Goal: Task Accomplishment & Management: Manage account settings

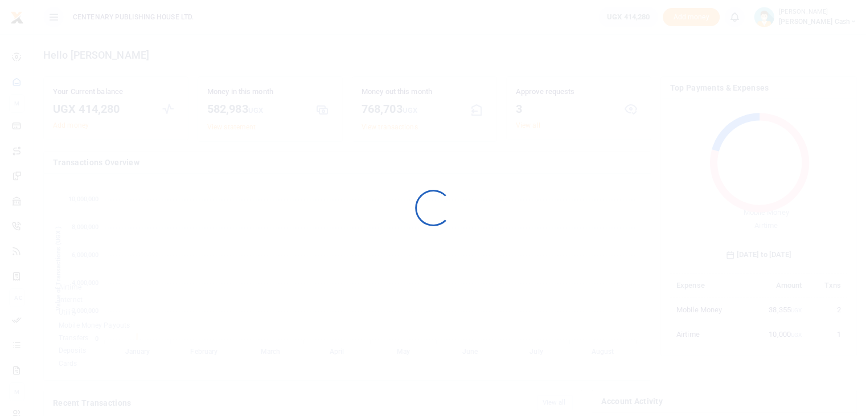
scroll to position [9, 9]
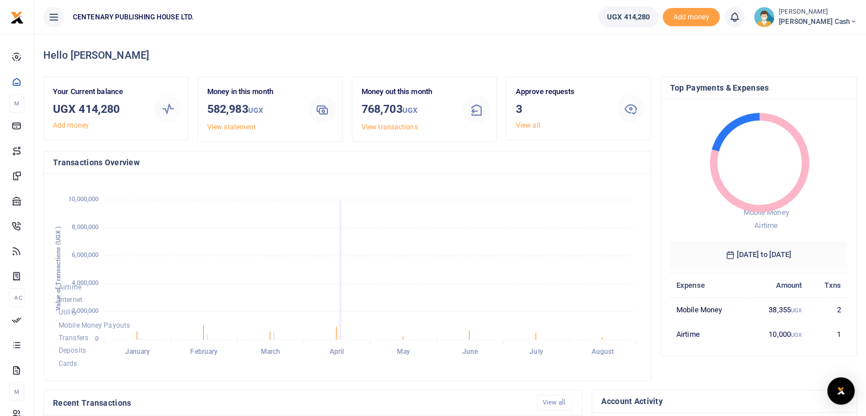
click at [740, 20] on icon at bounding box center [734, 17] width 11 height 13
click at [532, 128] on link "View all" at bounding box center [528, 125] width 24 height 8
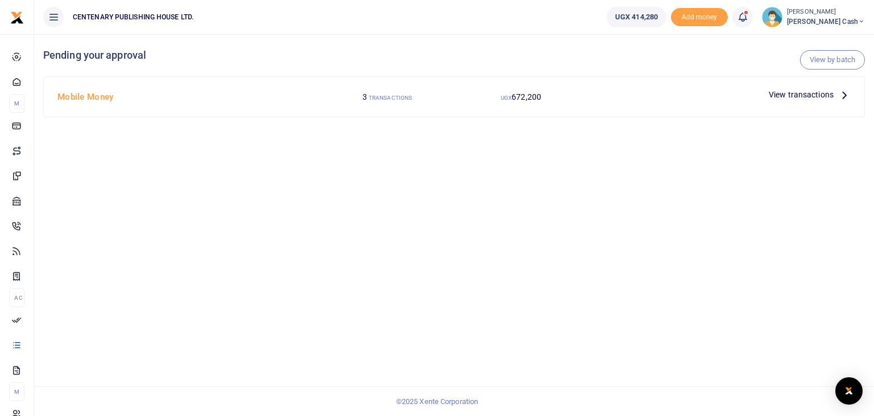
click at [844, 94] on icon at bounding box center [844, 94] width 13 height 13
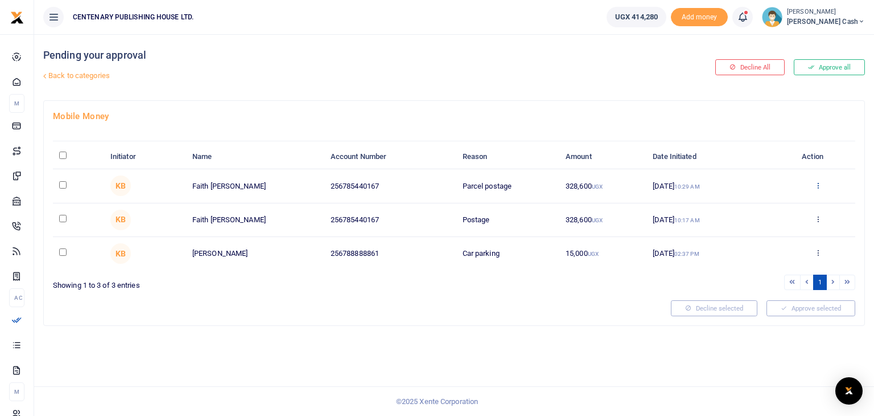
click at [818, 187] on icon at bounding box center [818, 185] width 7 height 8
click at [791, 208] on link "Approve" at bounding box center [776, 204] width 90 height 16
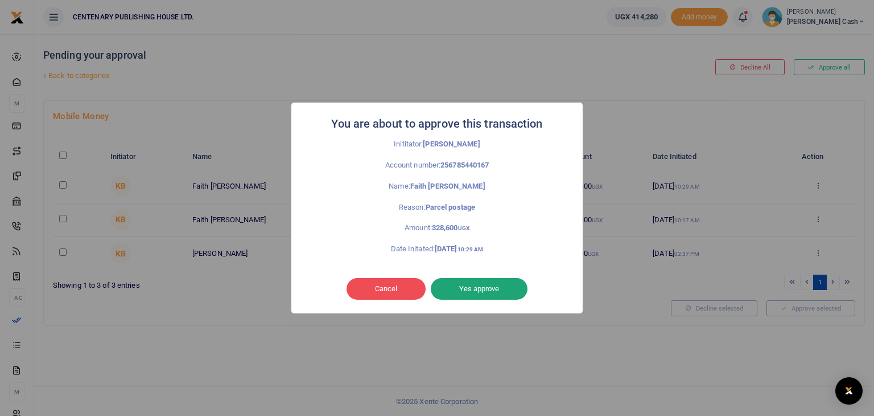
click at [507, 288] on button "Yes approve" at bounding box center [479, 289] width 97 height 22
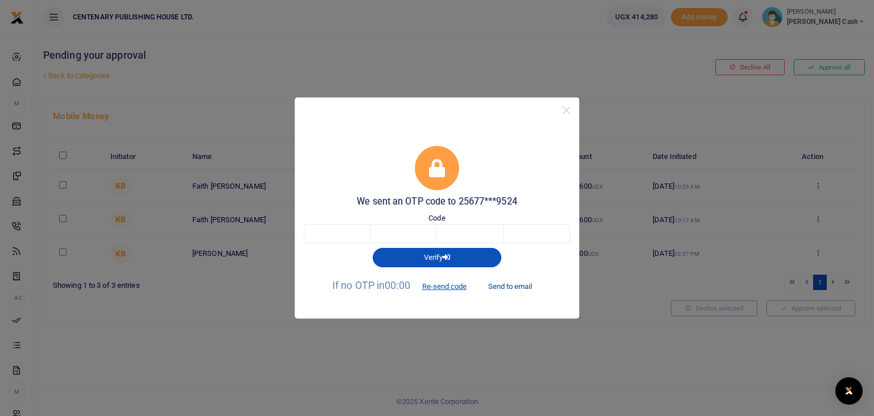
click at [503, 284] on button "Send to email" at bounding box center [510, 285] width 63 height 19
click at [346, 235] on input "text" at bounding box center [337, 233] width 67 height 19
type input "1"
type input "0"
type input "1"
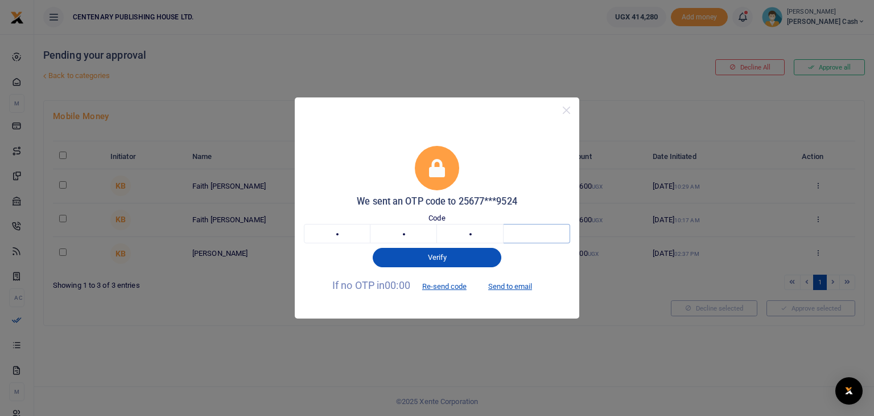
type input "6"
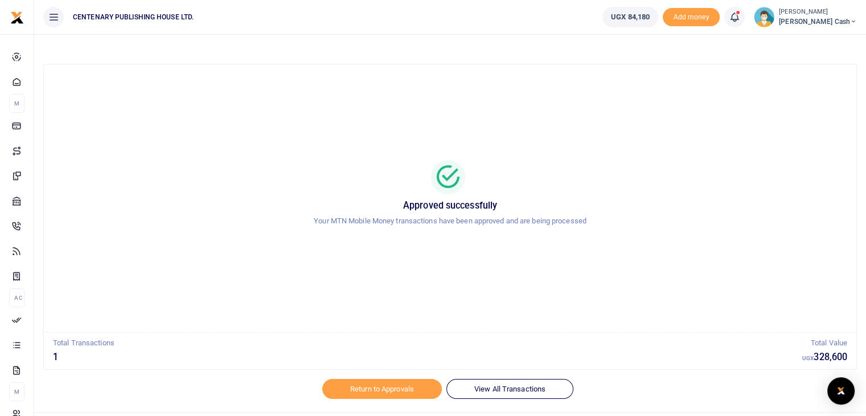
click at [740, 15] on icon at bounding box center [734, 17] width 11 height 13
click at [706, 85] on small "You have 2 awaiting for your to act on" at bounding box center [663, 85] width 110 height 8
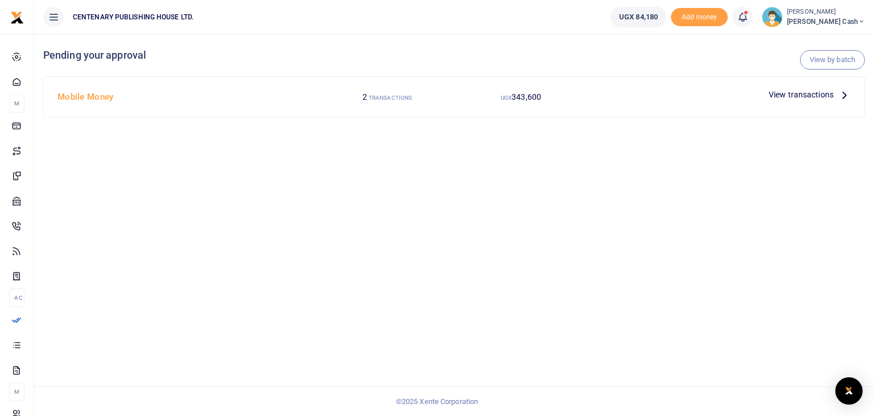
click at [820, 93] on span "View transactions" at bounding box center [801, 94] width 65 height 13
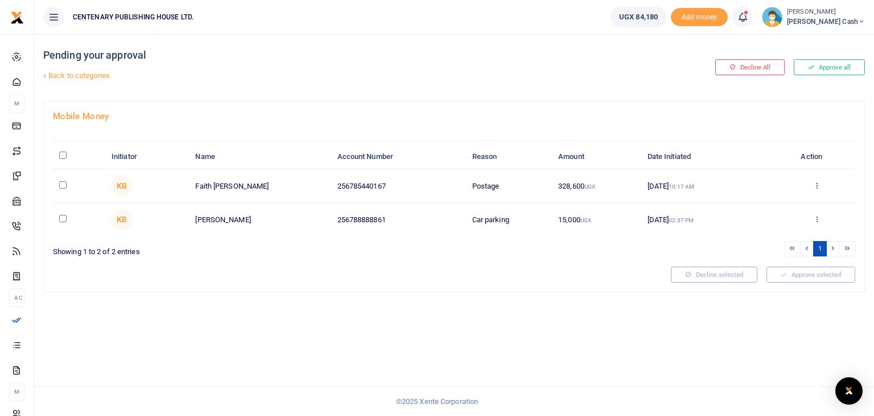
click at [817, 183] on icon at bounding box center [816, 185] width 7 height 8
click at [774, 231] on link "Decline" at bounding box center [776, 229] width 90 height 16
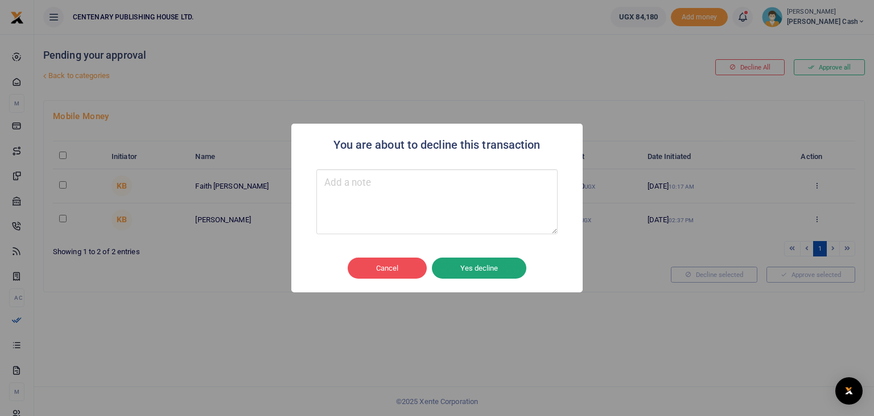
click at [492, 269] on button "Yes decline" at bounding box center [479, 268] width 94 height 22
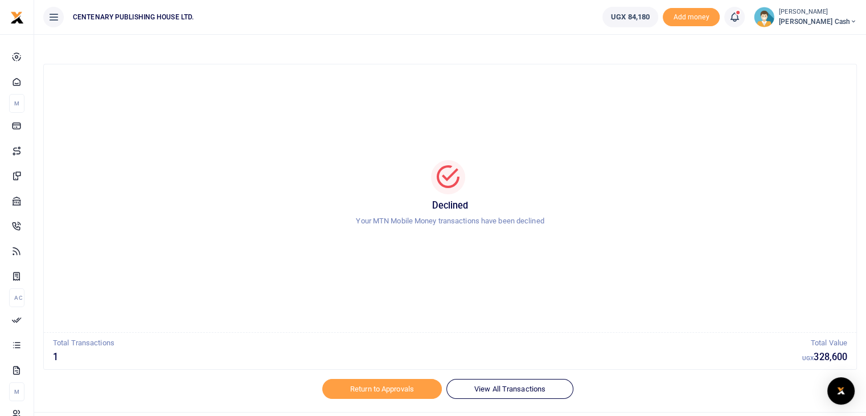
click at [740, 20] on icon at bounding box center [734, 17] width 11 height 13
click at [700, 83] on small "You have 1 awaiting for your to act on" at bounding box center [663, 85] width 110 height 8
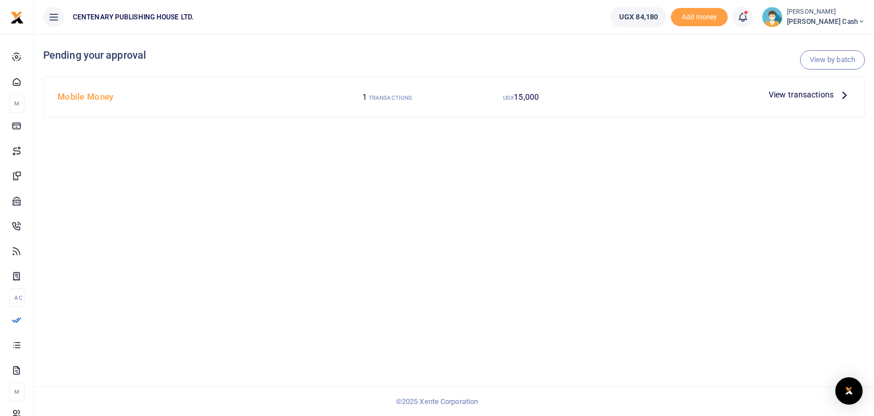
click at [842, 94] on icon at bounding box center [844, 94] width 13 height 13
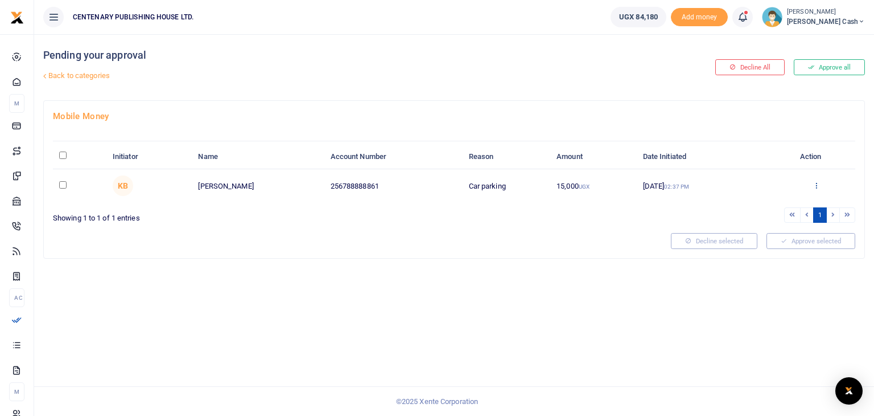
click at [813, 186] on icon at bounding box center [816, 185] width 7 height 8
click at [772, 231] on link "Decline" at bounding box center [775, 229] width 90 height 16
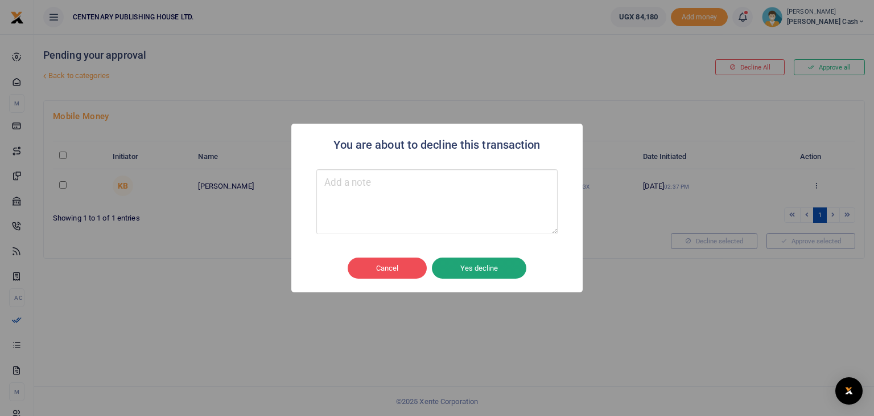
click at [489, 269] on button "Yes decline" at bounding box center [479, 268] width 94 height 22
